Goal: Information Seeking & Learning: Learn about a topic

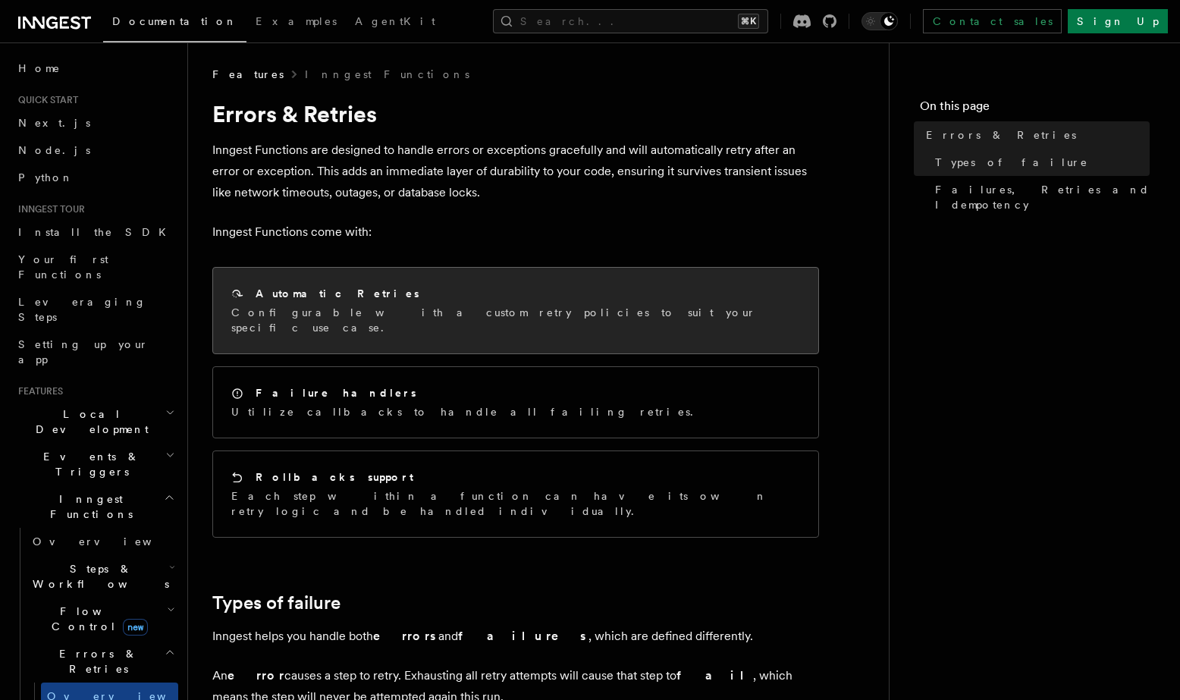
click at [483, 322] on div "Automatic Retries Configurable with a custom retry policies to suit your specif…" at bounding box center [515, 311] width 605 height 86
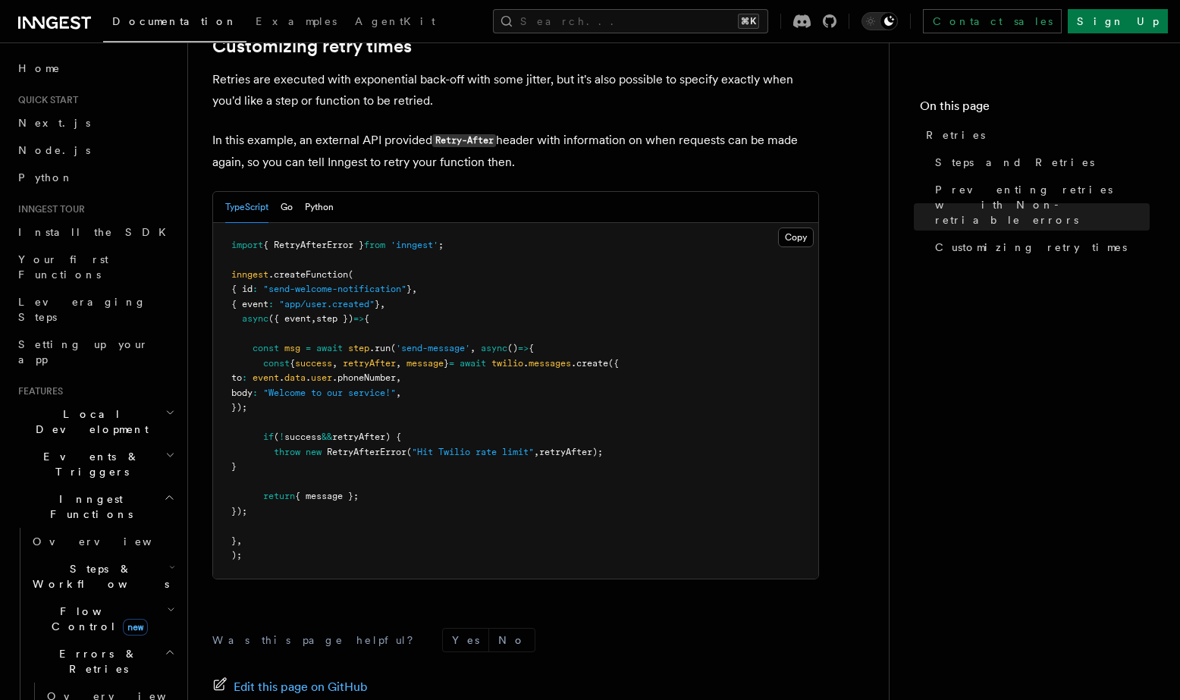
scroll to position [1916, 0]
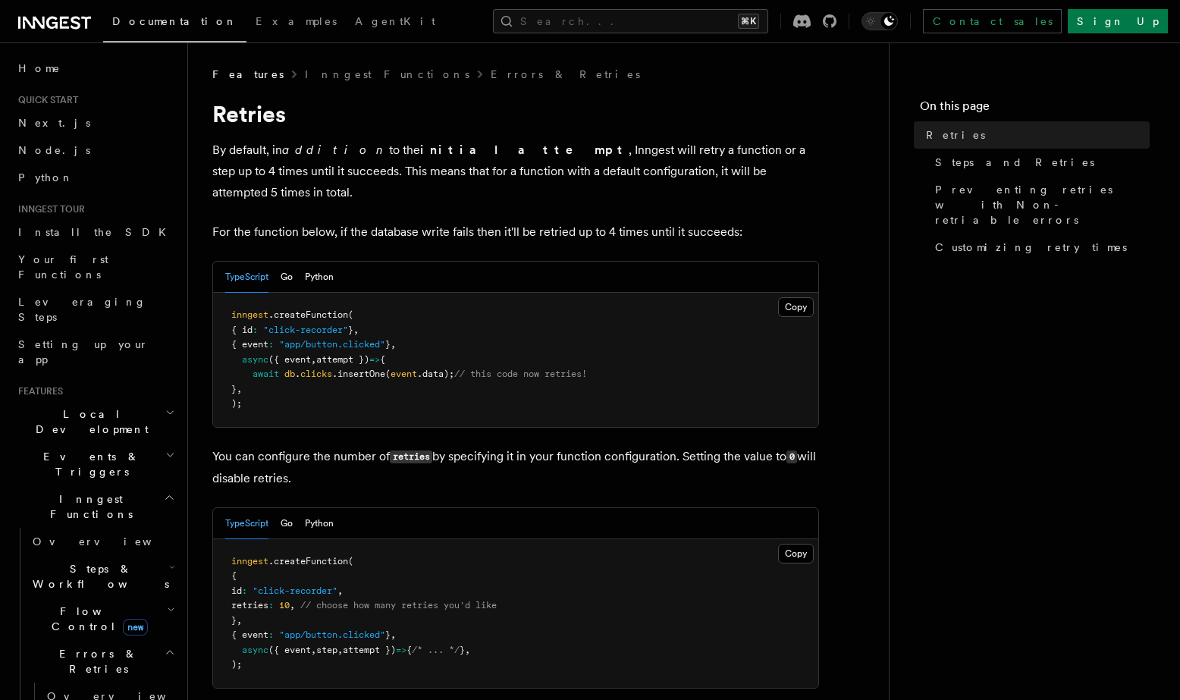
click at [473, 262] on div "TypeScript Go Python" at bounding box center [515, 277] width 605 height 31
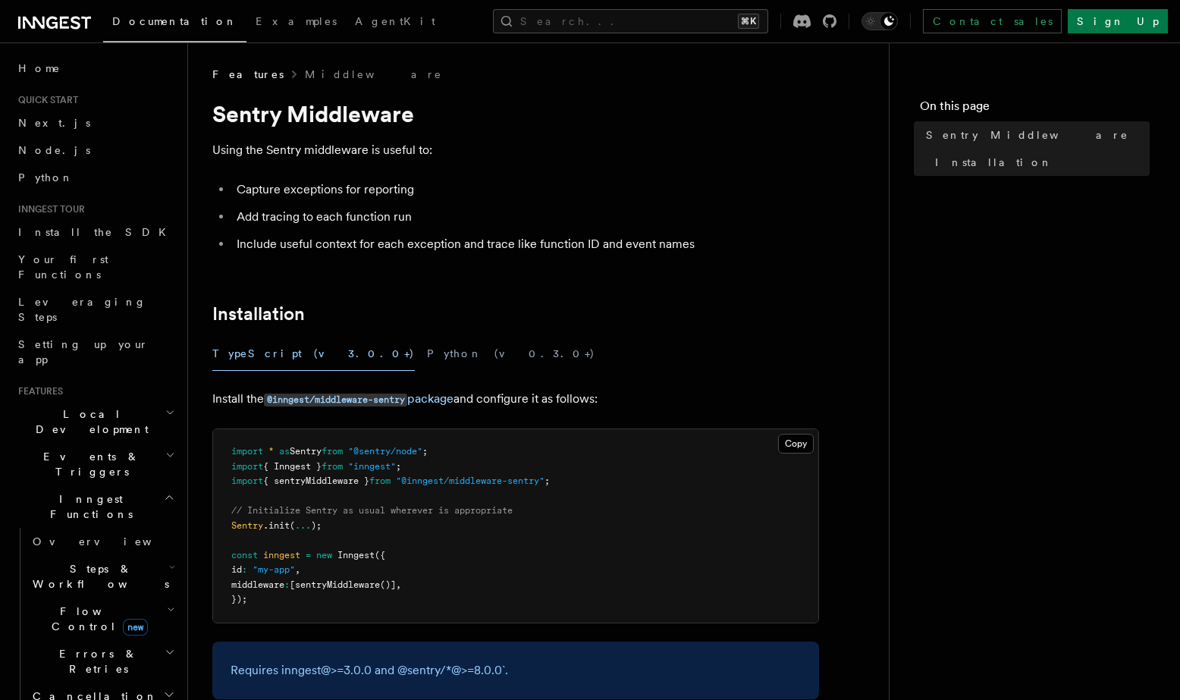
click at [494, 174] on article "Features Middleware Sentry Middleware Using the Sentry middleware is useful to:…" at bounding box center [538, 533] width 652 height 933
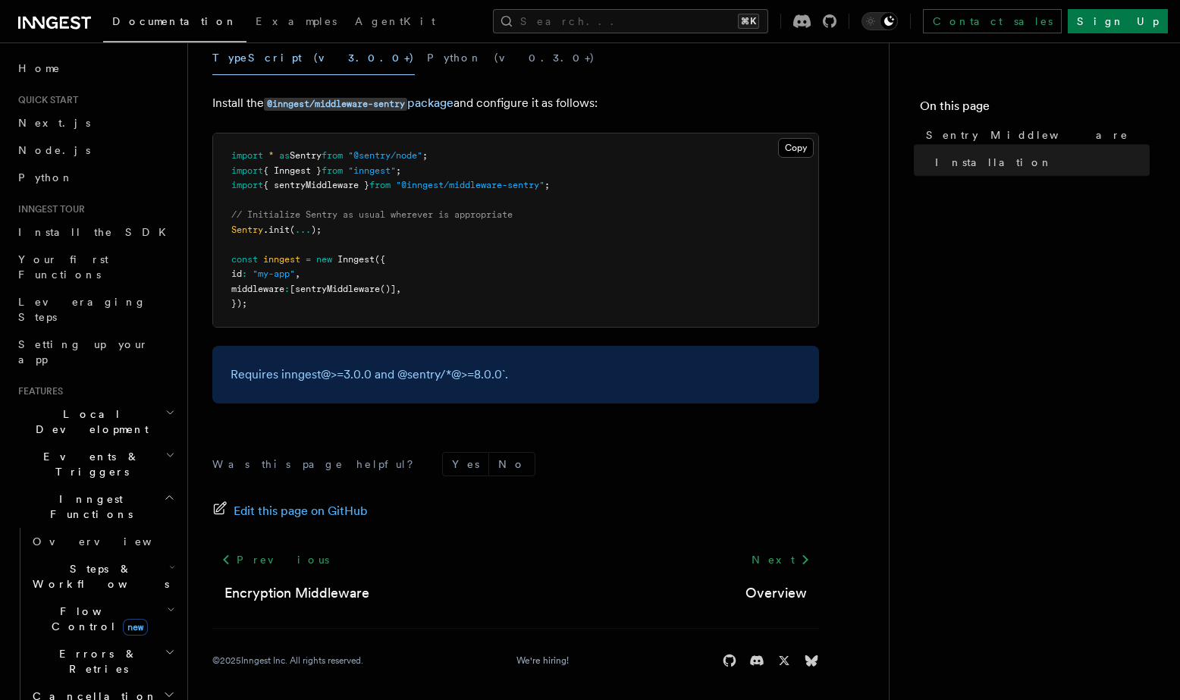
scroll to position [300, 0]
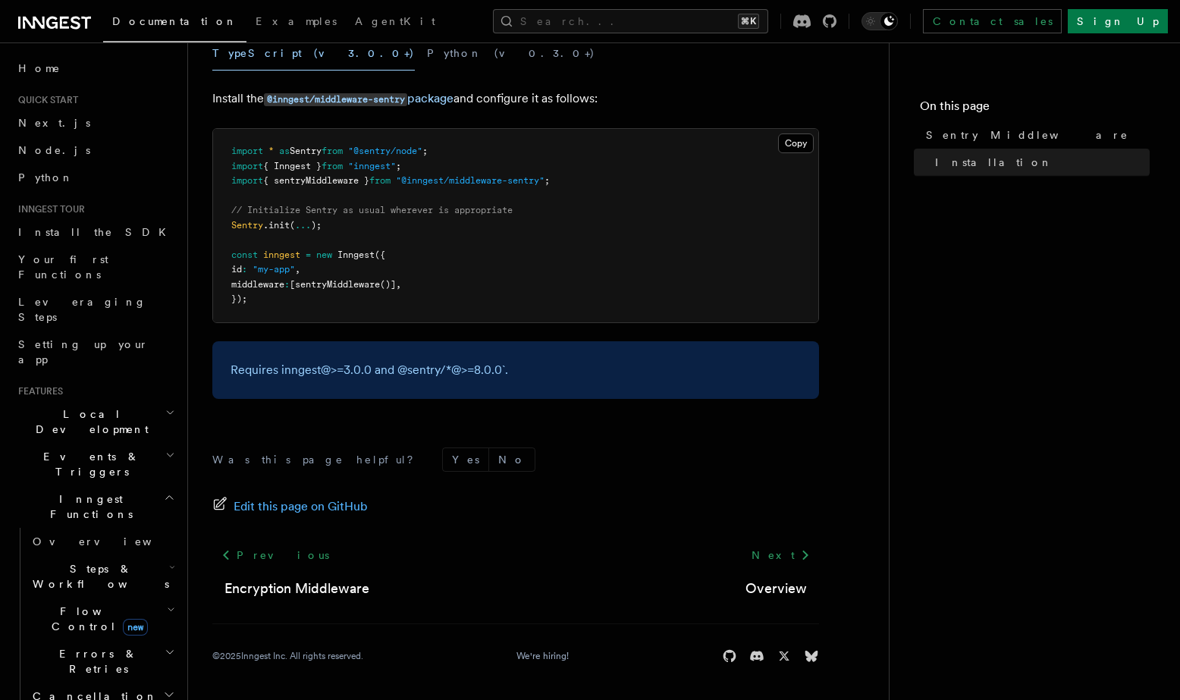
click at [444, 186] on span ""@inngest/middleware-sentry"" at bounding box center [470, 180] width 149 height 11
click at [535, 182] on span ""@inngest/middleware-sentry"" at bounding box center [470, 180] width 149 height 11
copy span "inngest/middleware-sentry"
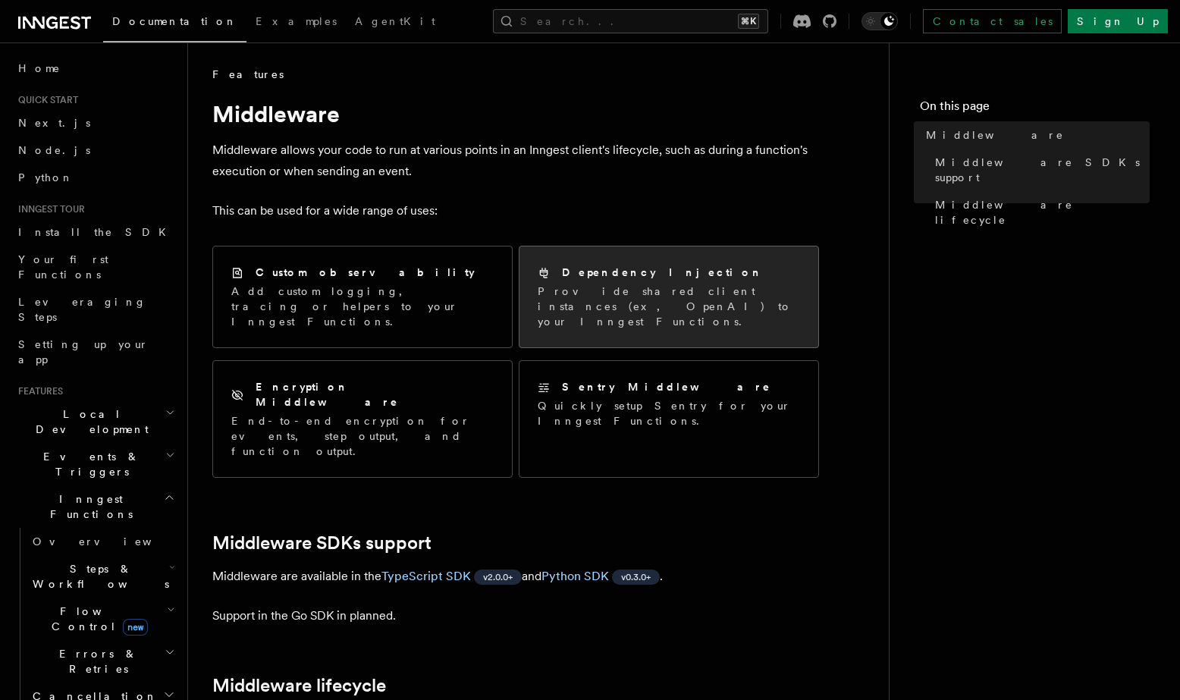
click at [686, 330] on div "Dependency Injection Provide shared client instances (ex, OpenAI) to your Innge…" at bounding box center [668, 296] width 299 height 101
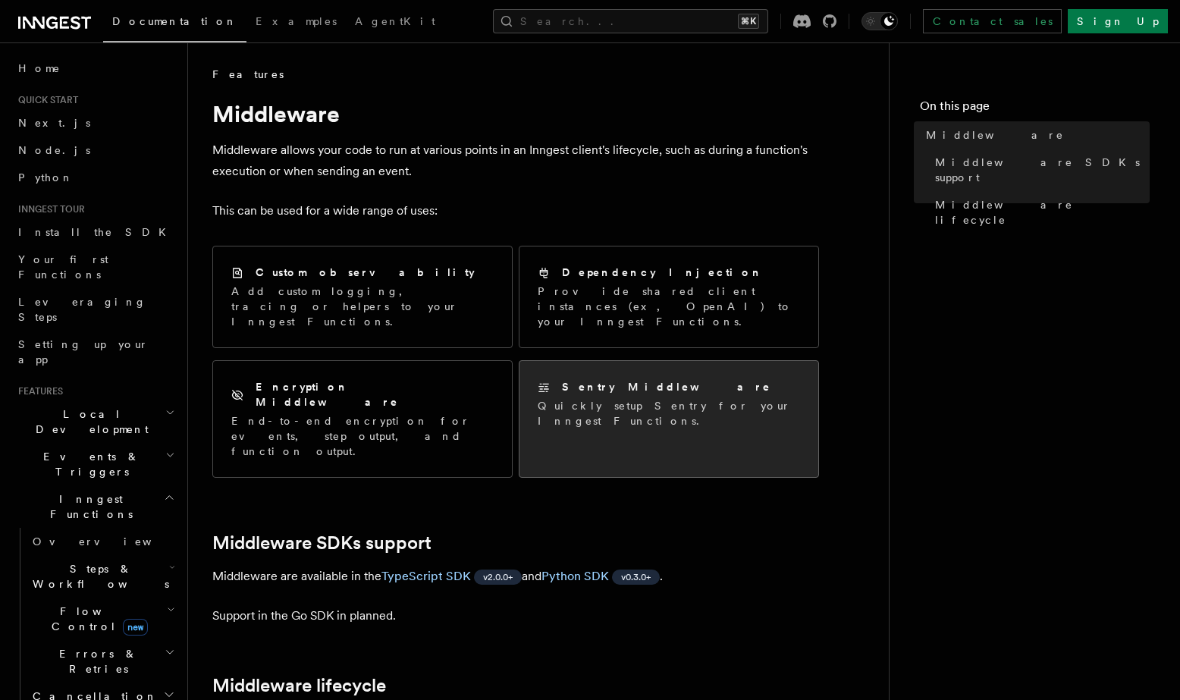
click at [701, 362] on div "Sentry Middleware Quickly setup Sentry for your Inngest Functions." at bounding box center [668, 404] width 299 height 86
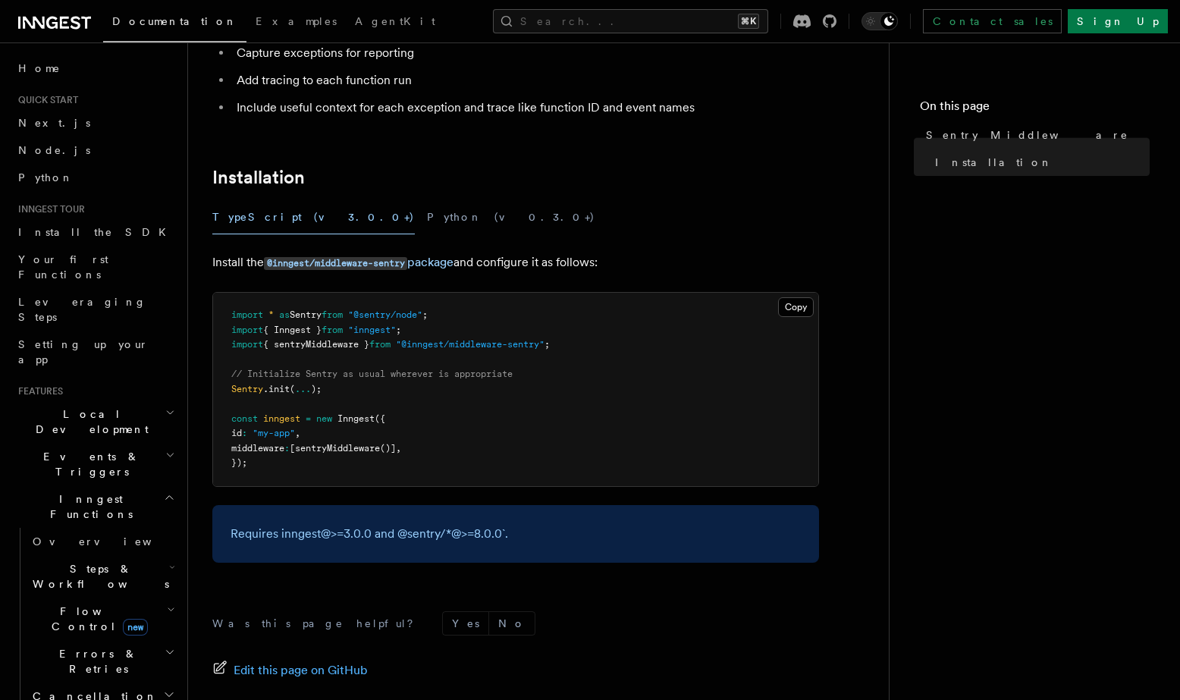
scroll to position [98, 0]
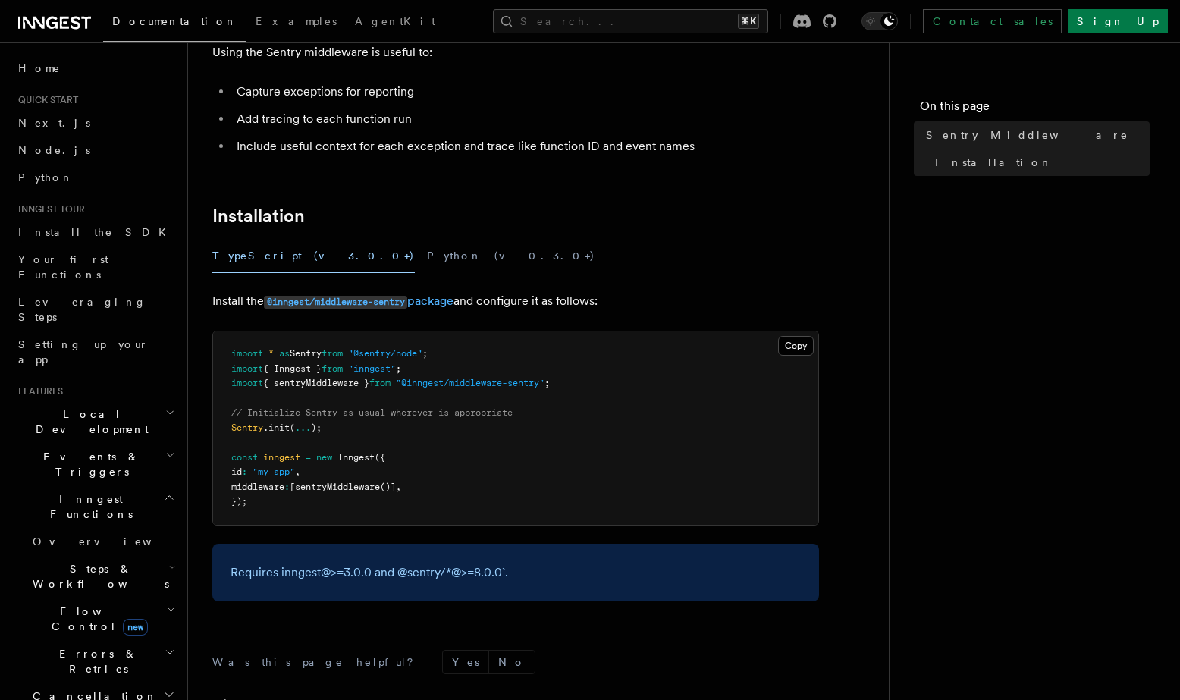
click at [416, 301] on link "@inngest/middleware-sentry package" at bounding box center [359, 300] width 190 height 14
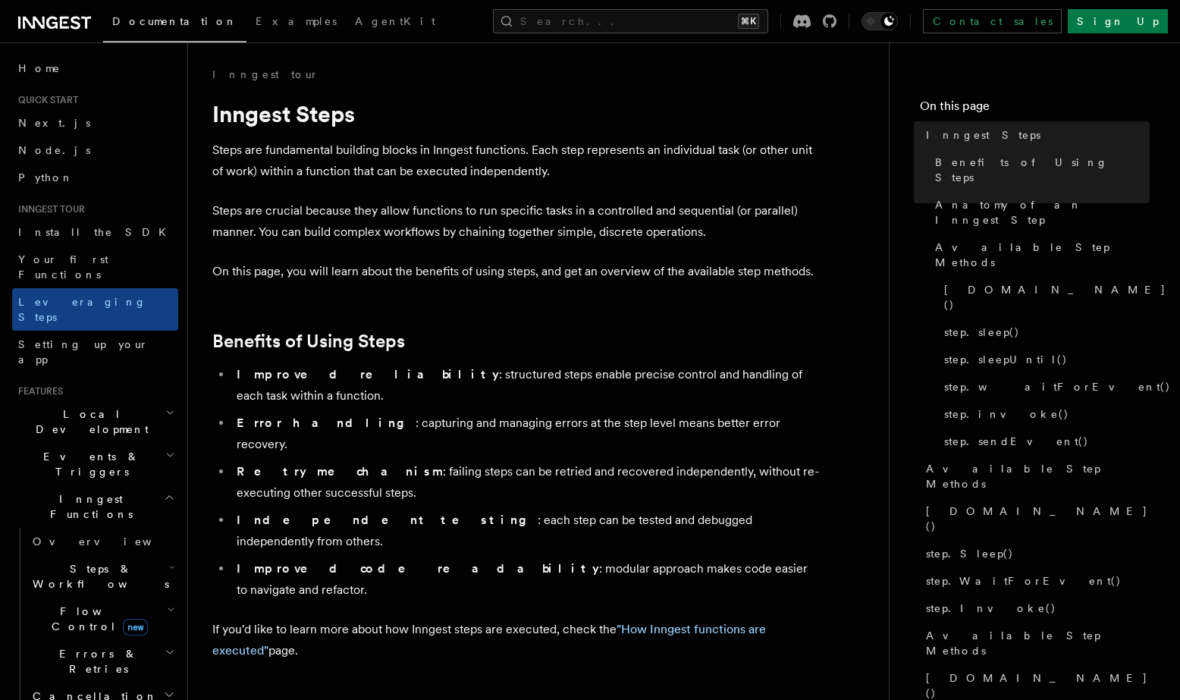
click at [578, 558] on li "Improved code readability : modular approach makes code easier to navigate and …" at bounding box center [525, 579] width 587 height 42
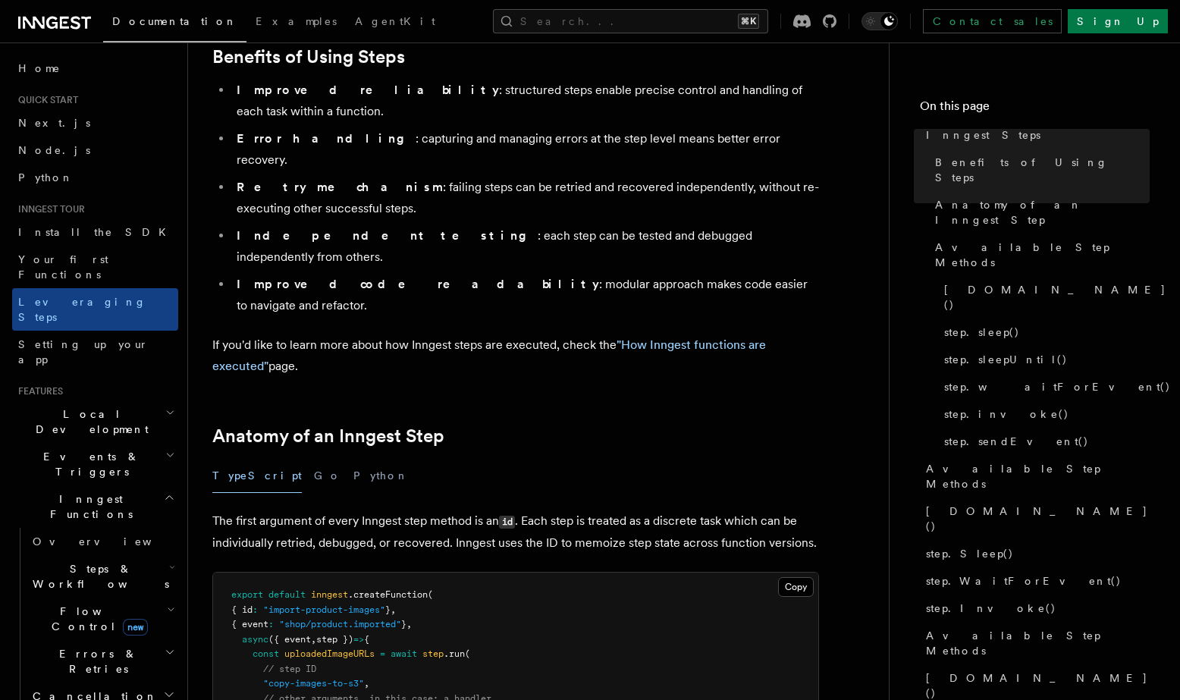
scroll to position [293, 0]
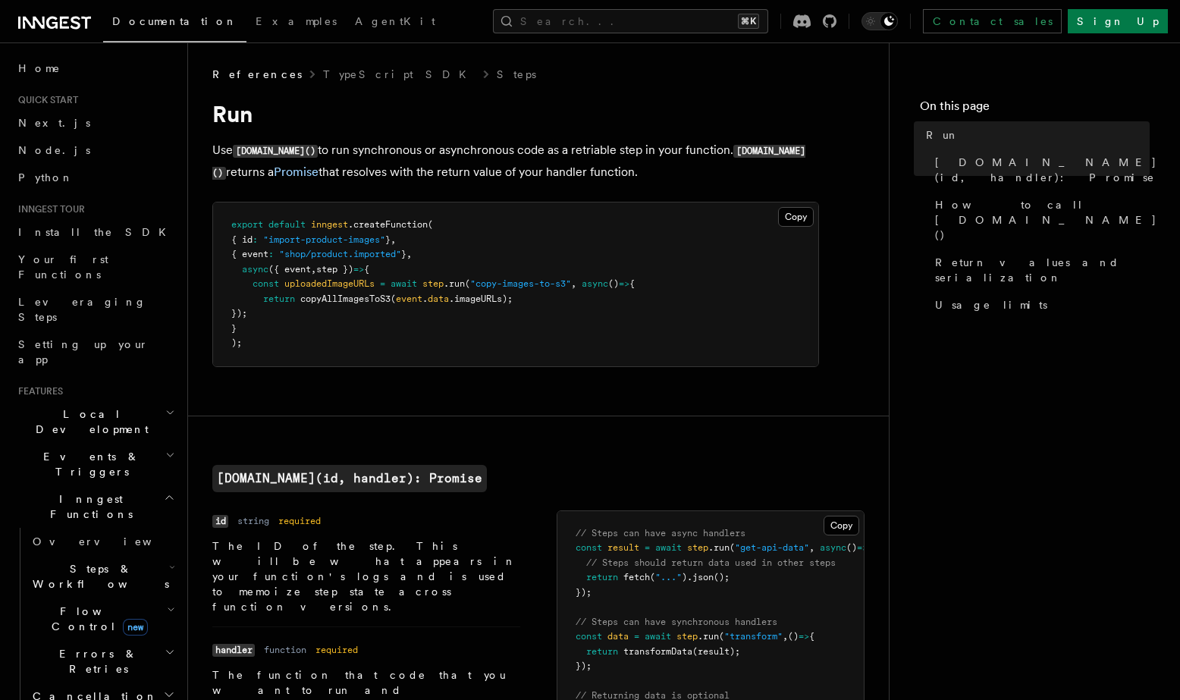
click at [556, 164] on p "Use step.run() to run synchronous or asynchronous code as a retriable step in y…" at bounding box center [515, 162] width 607 height 44
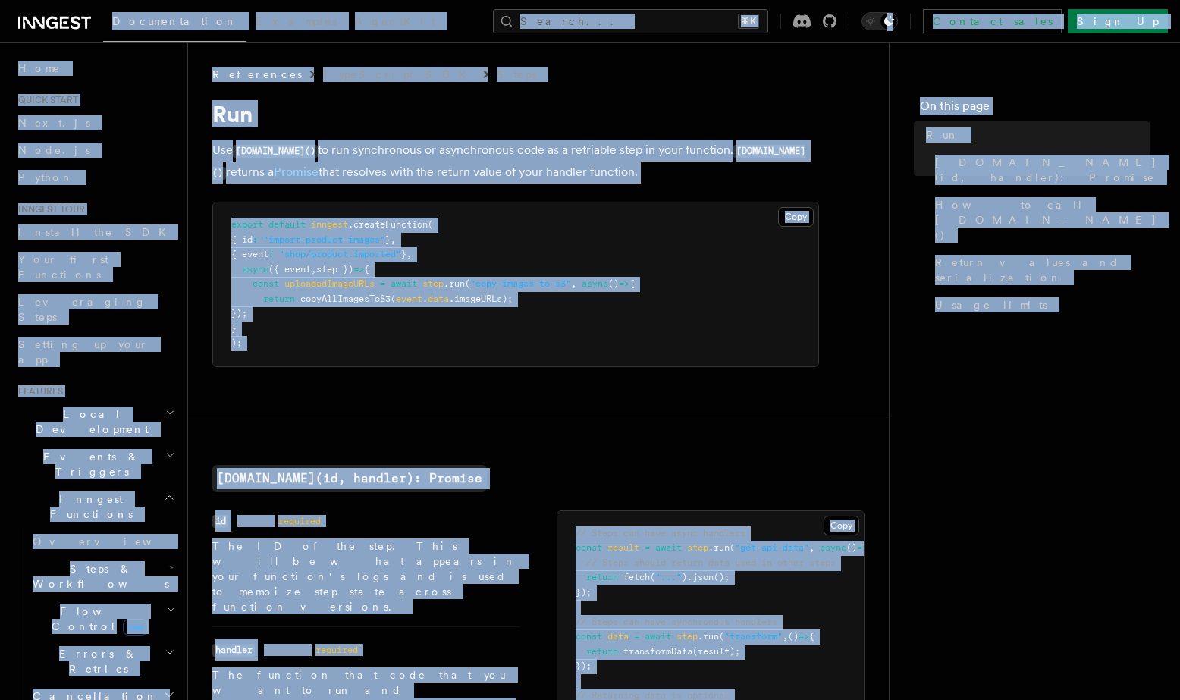
click at [556, 164] on p "Use step.run() to run synchronous or asynchronous code as a retriable step in y…" at bounding box center [515, 162] width 607 height 44
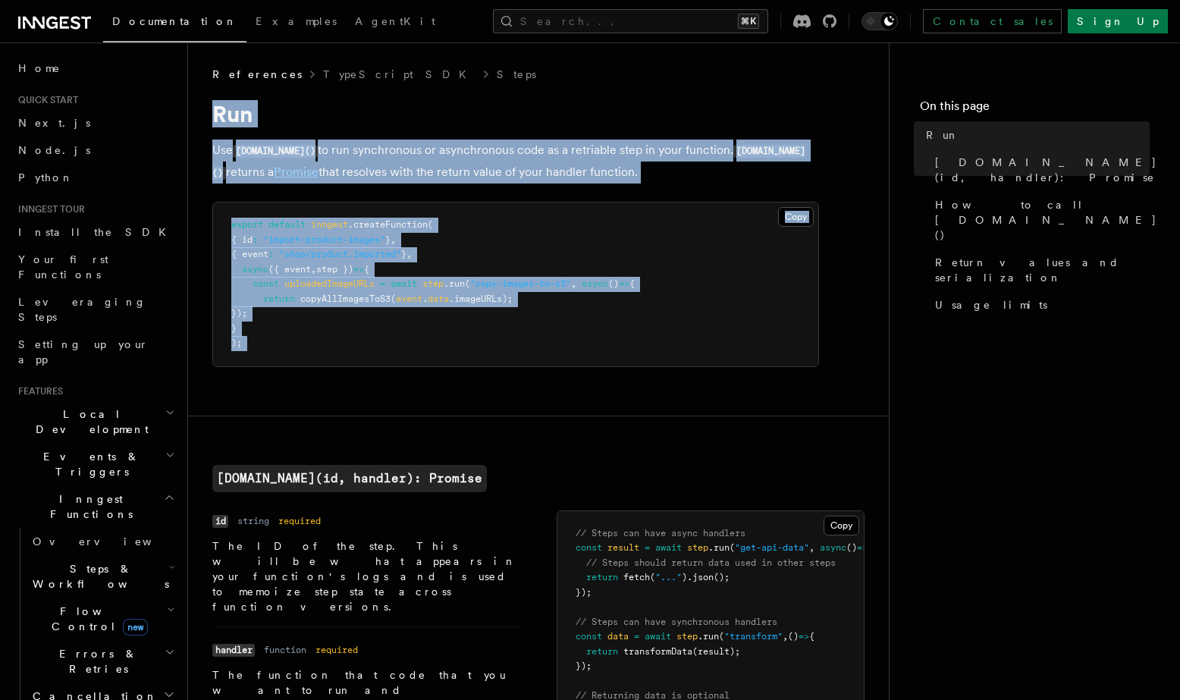
drag, startPoint x: 213, startPoint y: 114, endPoint x: 730, endPoint y: 435, distance: 608.9
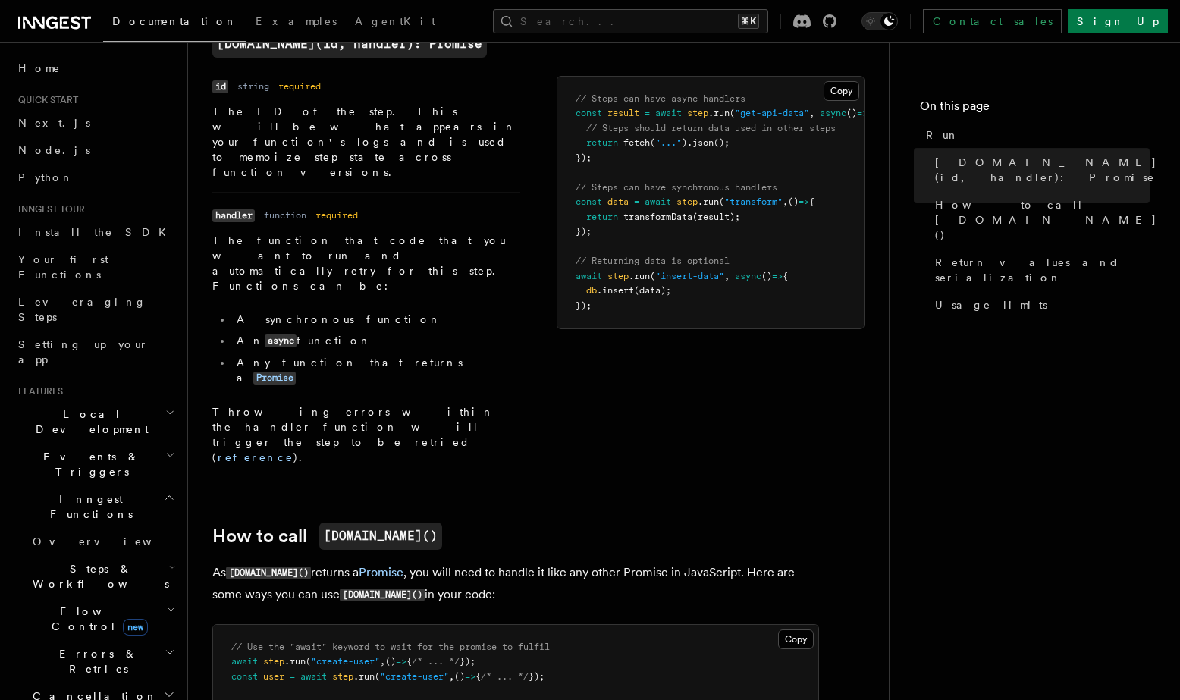
scroll to position [436, 0]
click at [571, 560] on p "As step.run() returns a Promise , you will need to handle it like any other Pro…" at bounding box center [515, 582] width 607 height 44
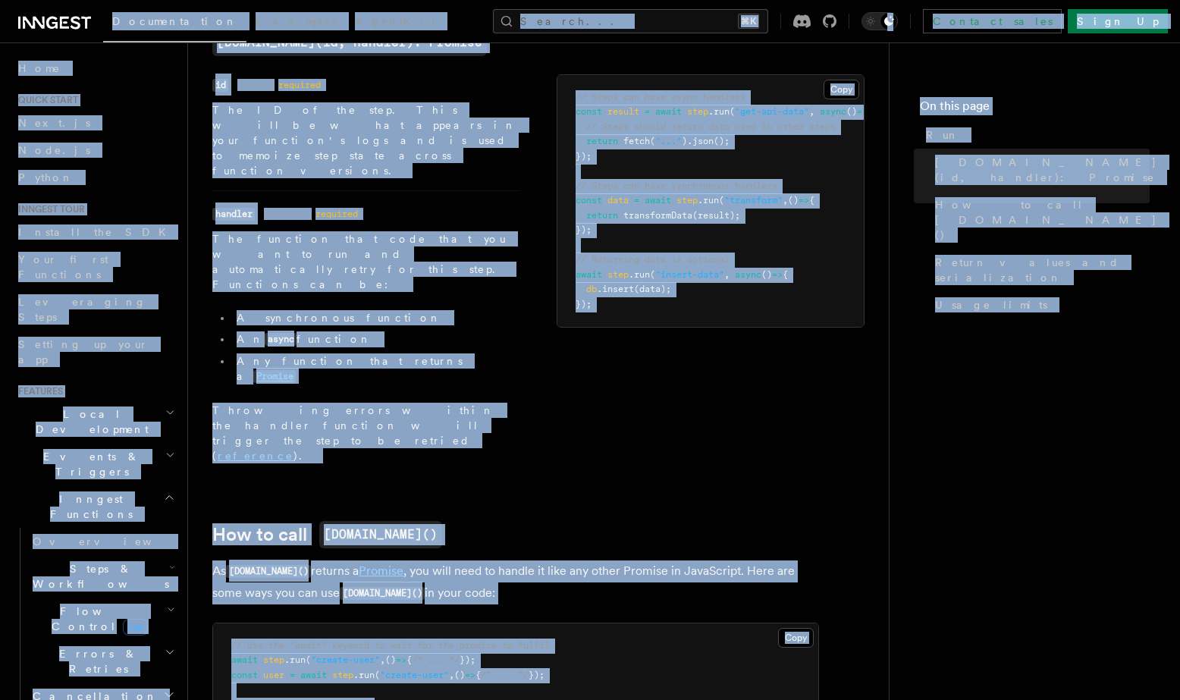
copy div "Documentation Examples AgentKit Search... ⌘K Contact sales Sign Up Search... Do…"
click at [782, 350] on div "Name id Type string Required required Description The ID of the step. This will…" at bounding box center [538, 273] width 652 height 398
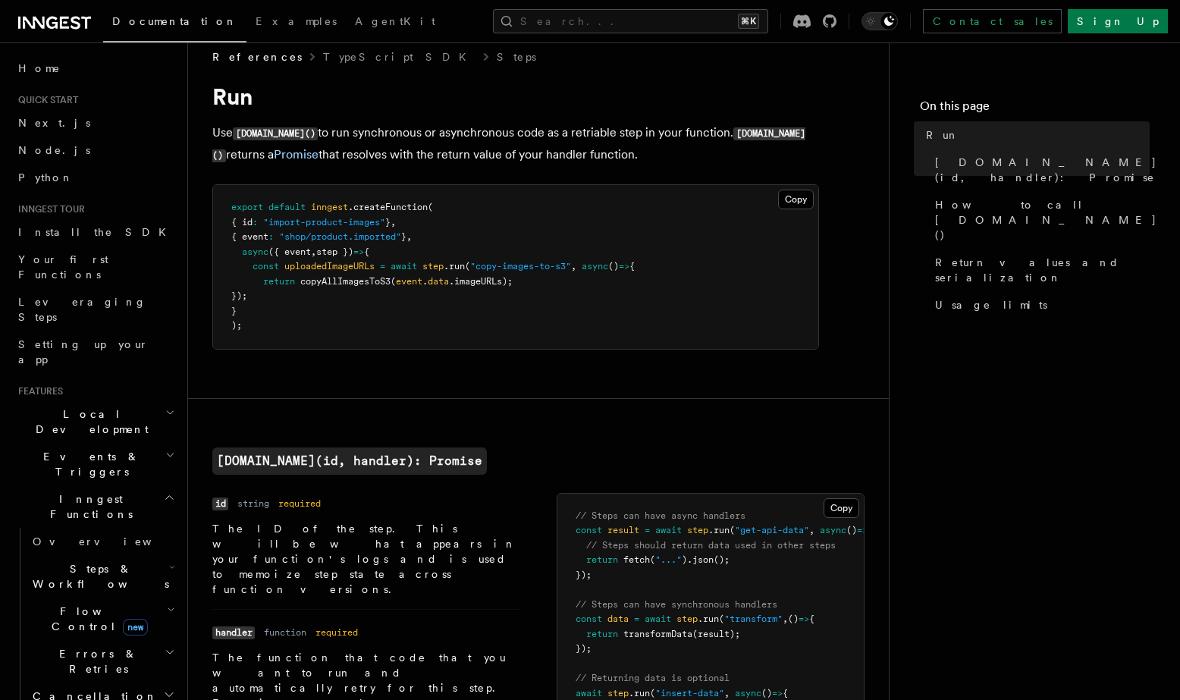
scroll to position [0, 0]
